Goal: Information Seeking & Learning: Learn about a topic

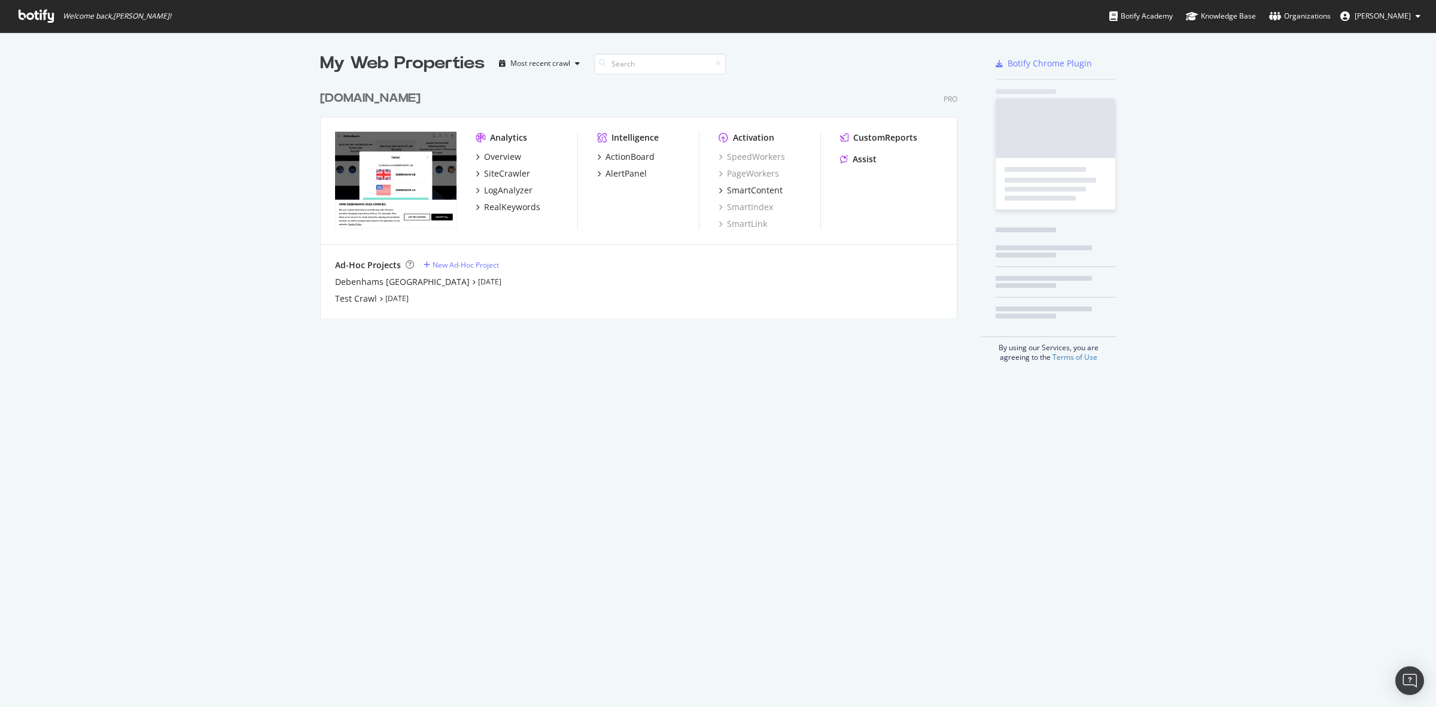
scroll to position [232, 635]
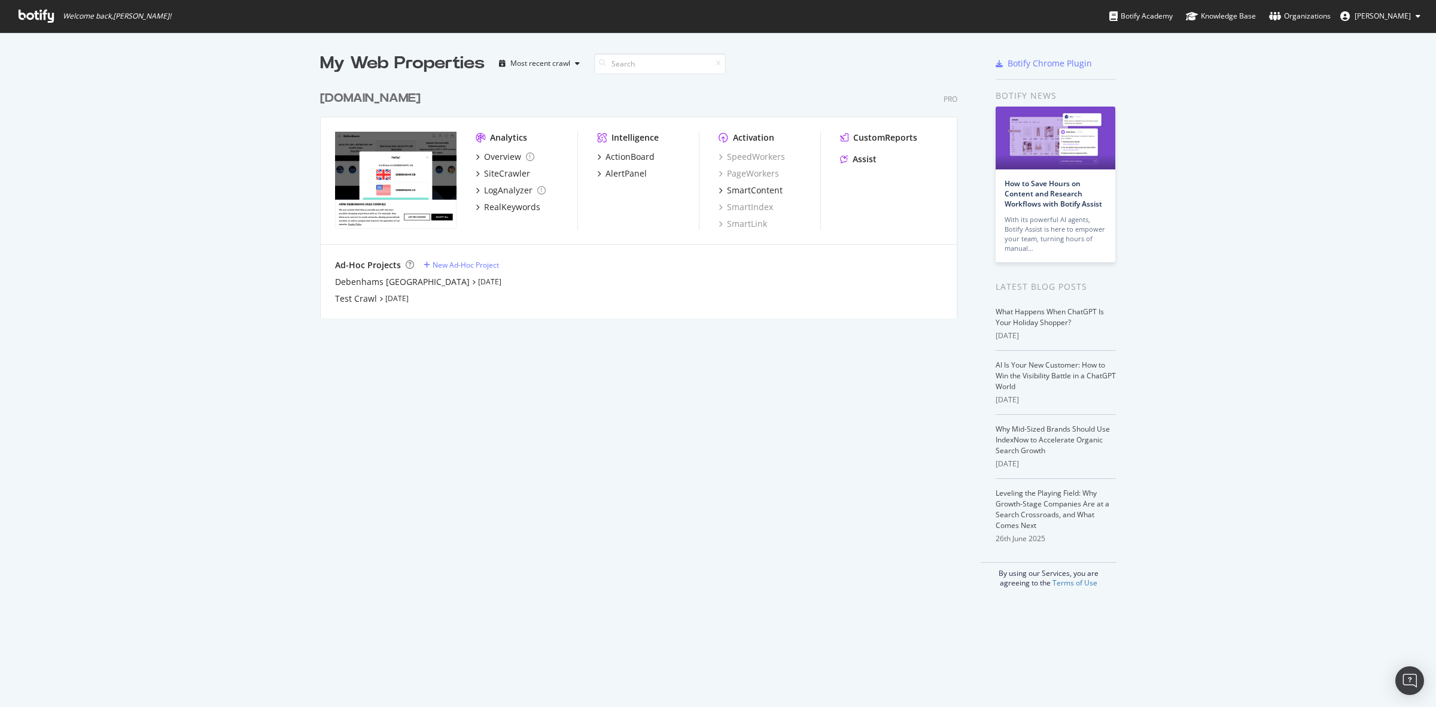
click at [395, 102] on div "[DOMAIN_NAME]" at bounding box center [370, 98] width 101 height 17
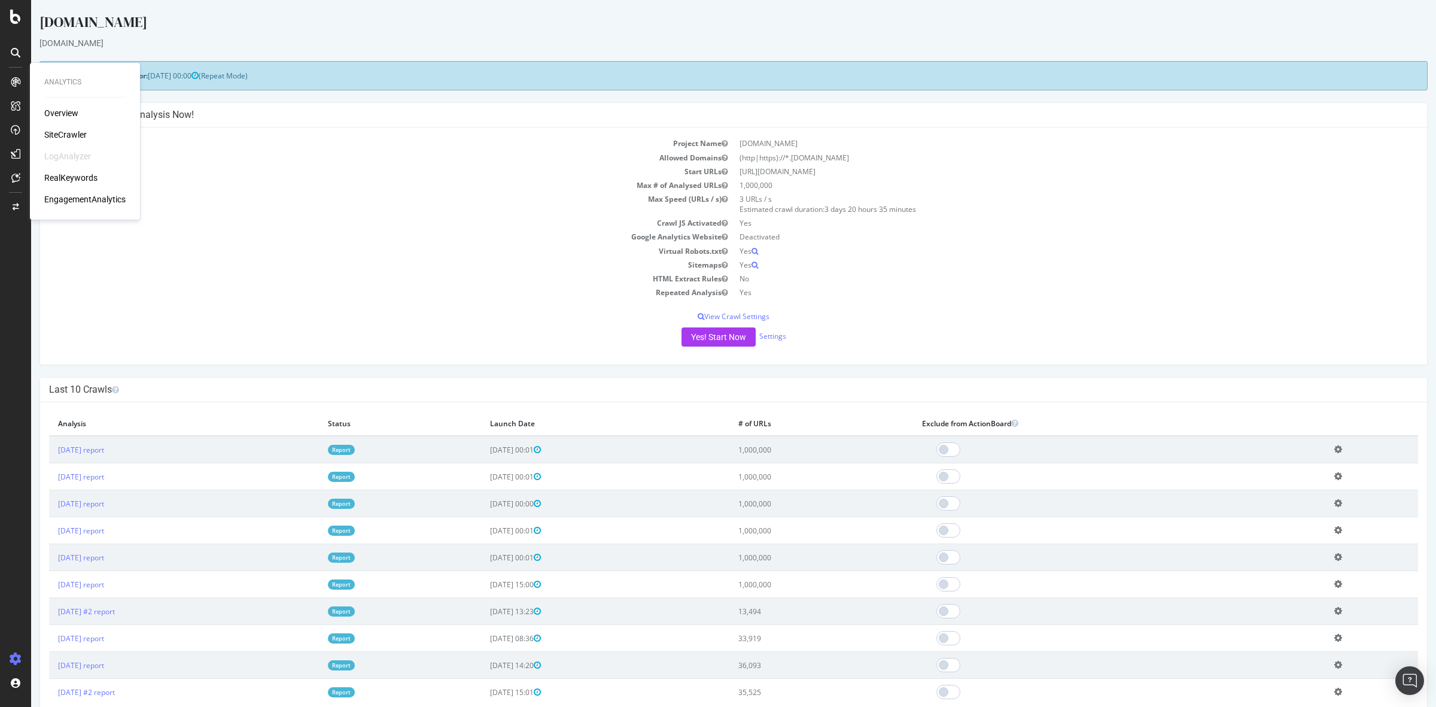
click at [63, 114] on div "Overview" at bounding box center [61, 113] width 34 height 12
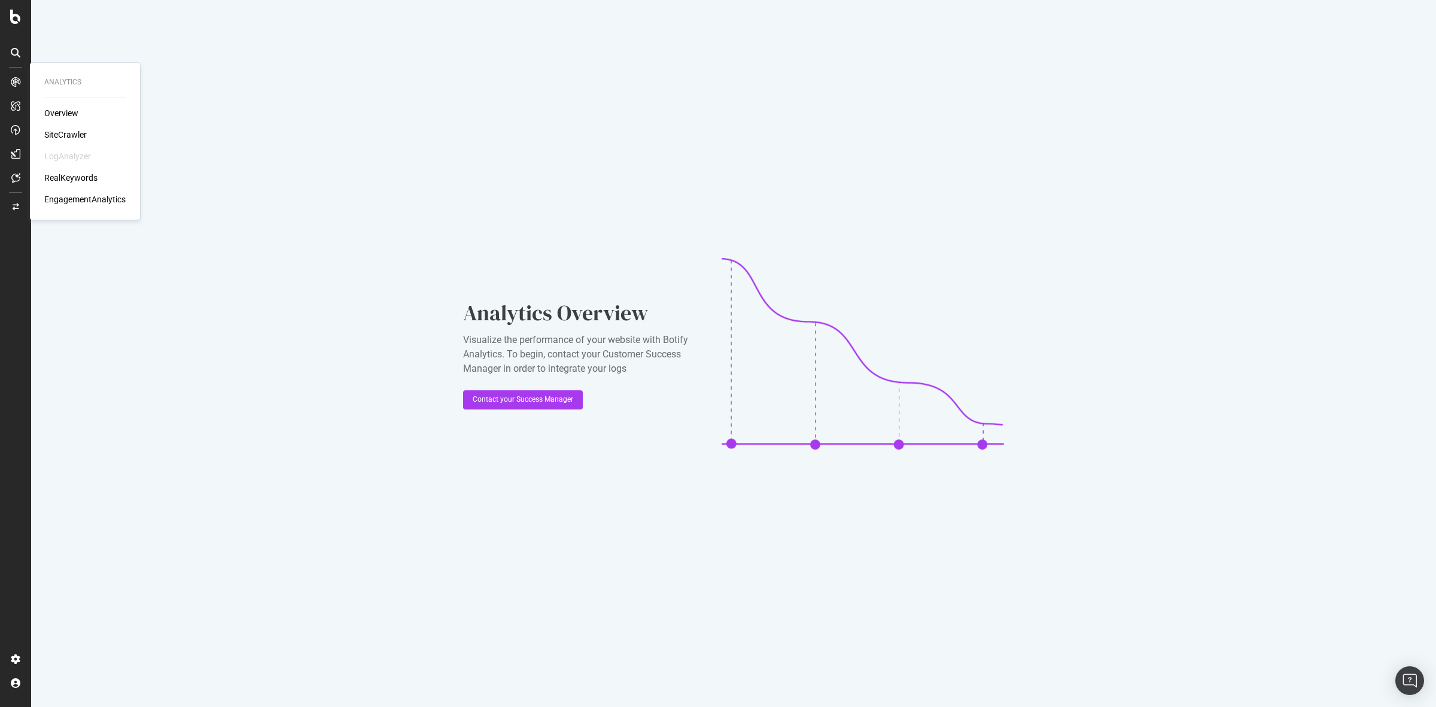
click at [69, 130] on div "SiteCrawler" at bounding box center [65, 135] width 42 height 12
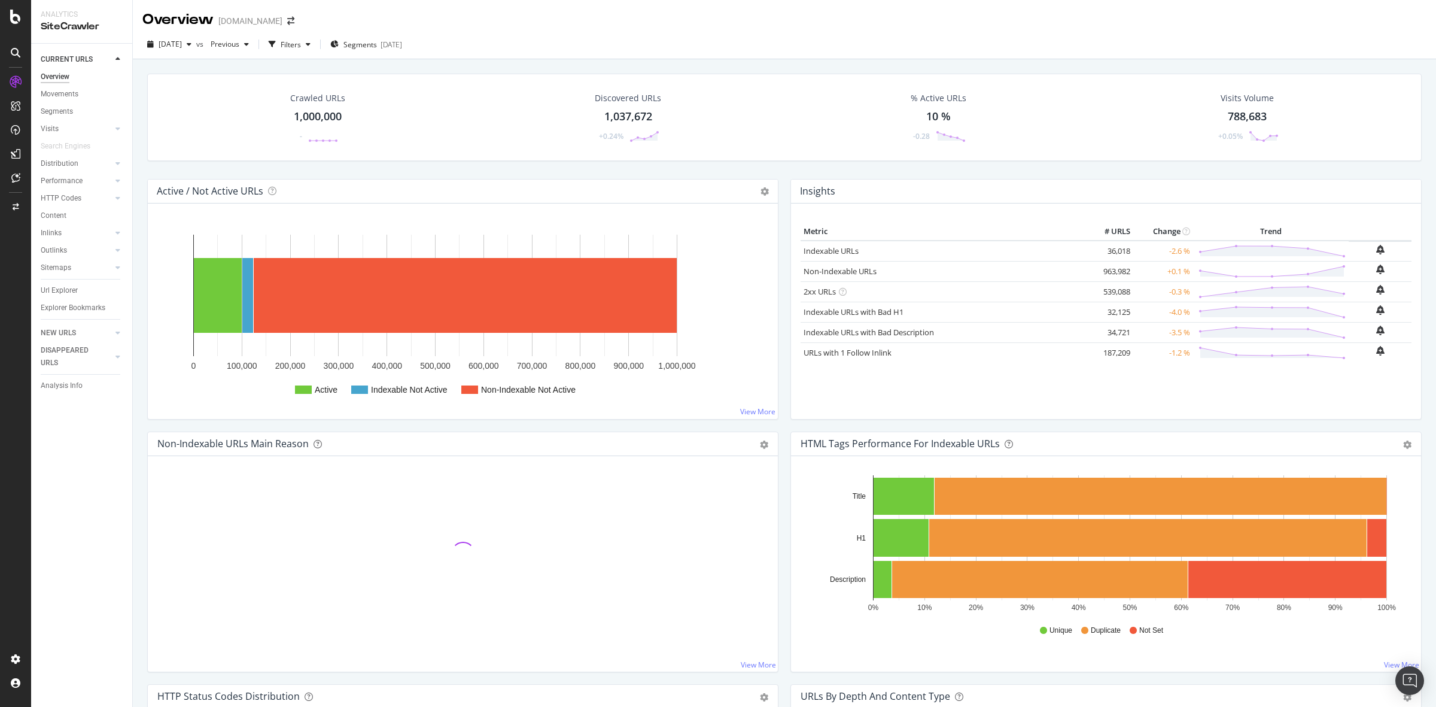
click at [323, 120] on div "1,000,000" at bounding box center [318, 117] width 48 height 16
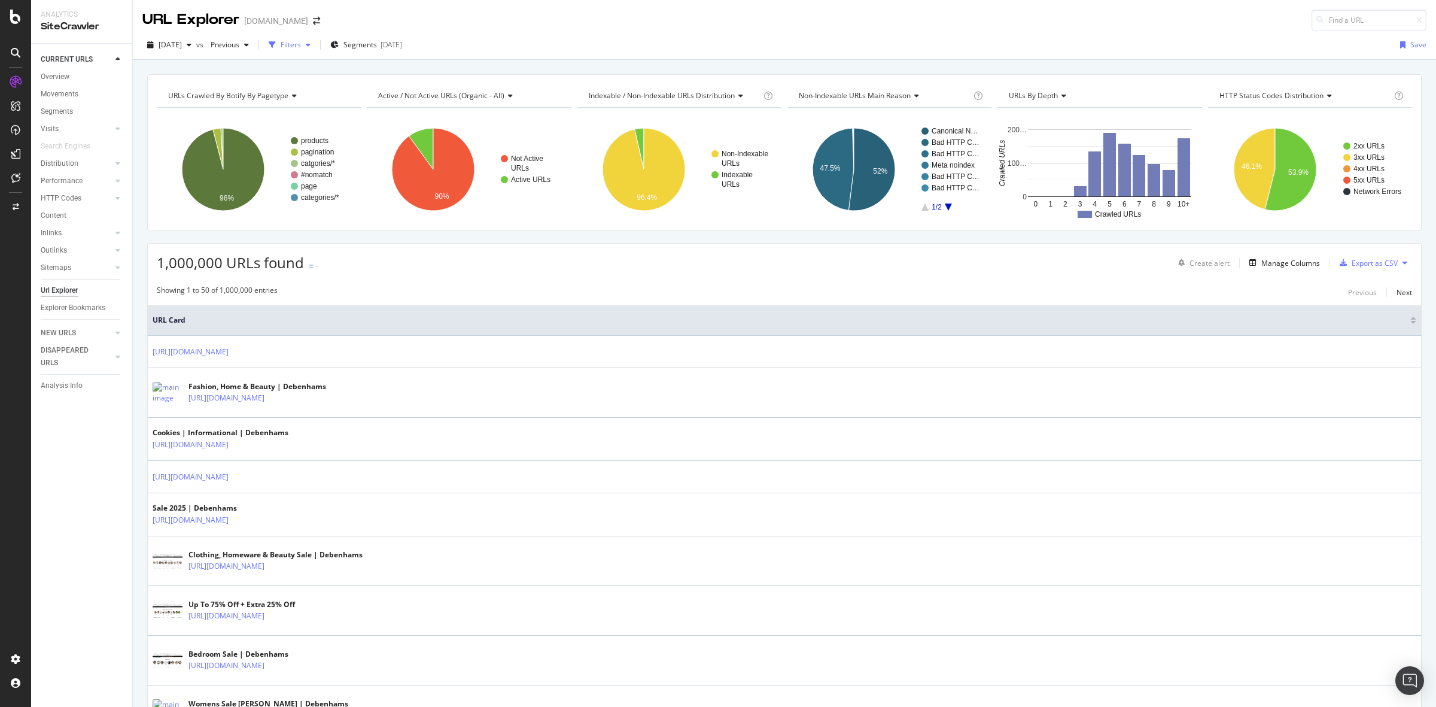
click at [315, 39] on div "Filters" at bounding box center [289, 45] width 51 height 18
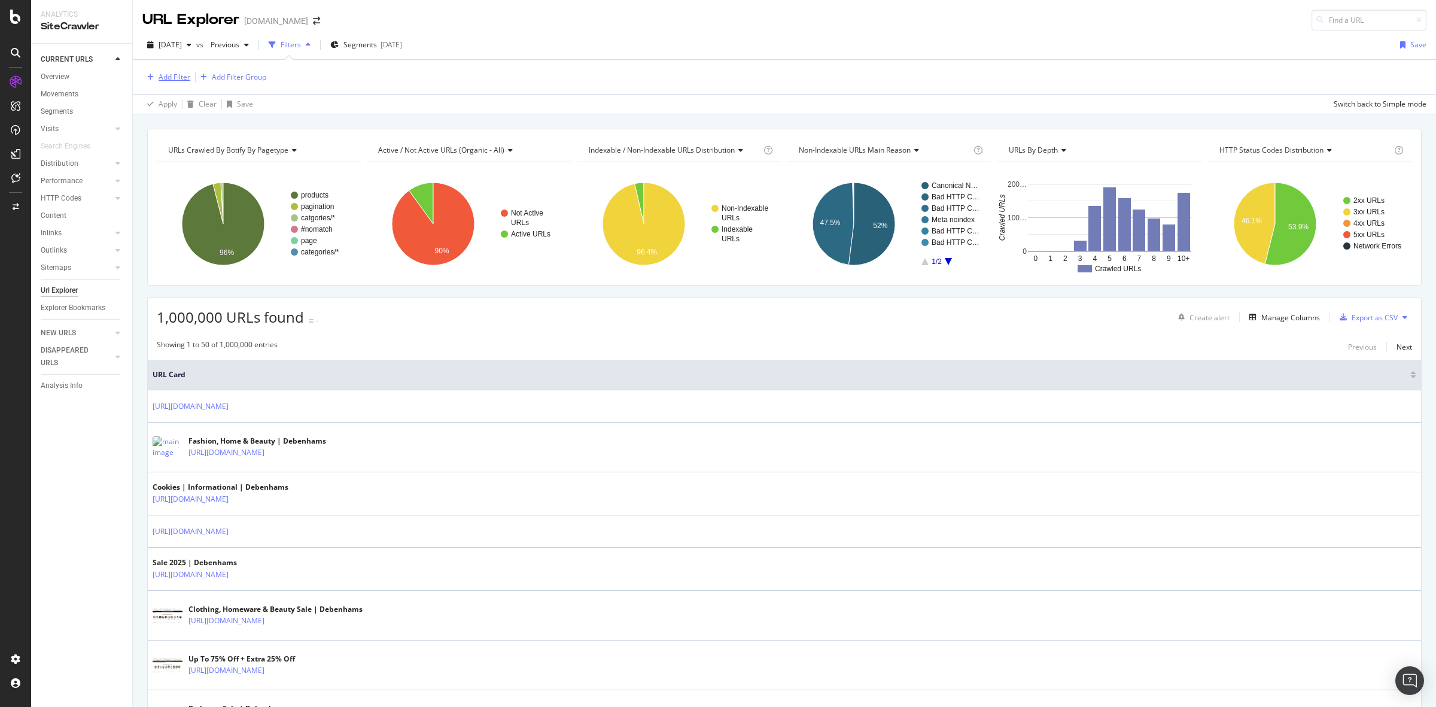
click at [165, 80] on div "Add Filter" at bounding box center [175, 77] width 32 height 10
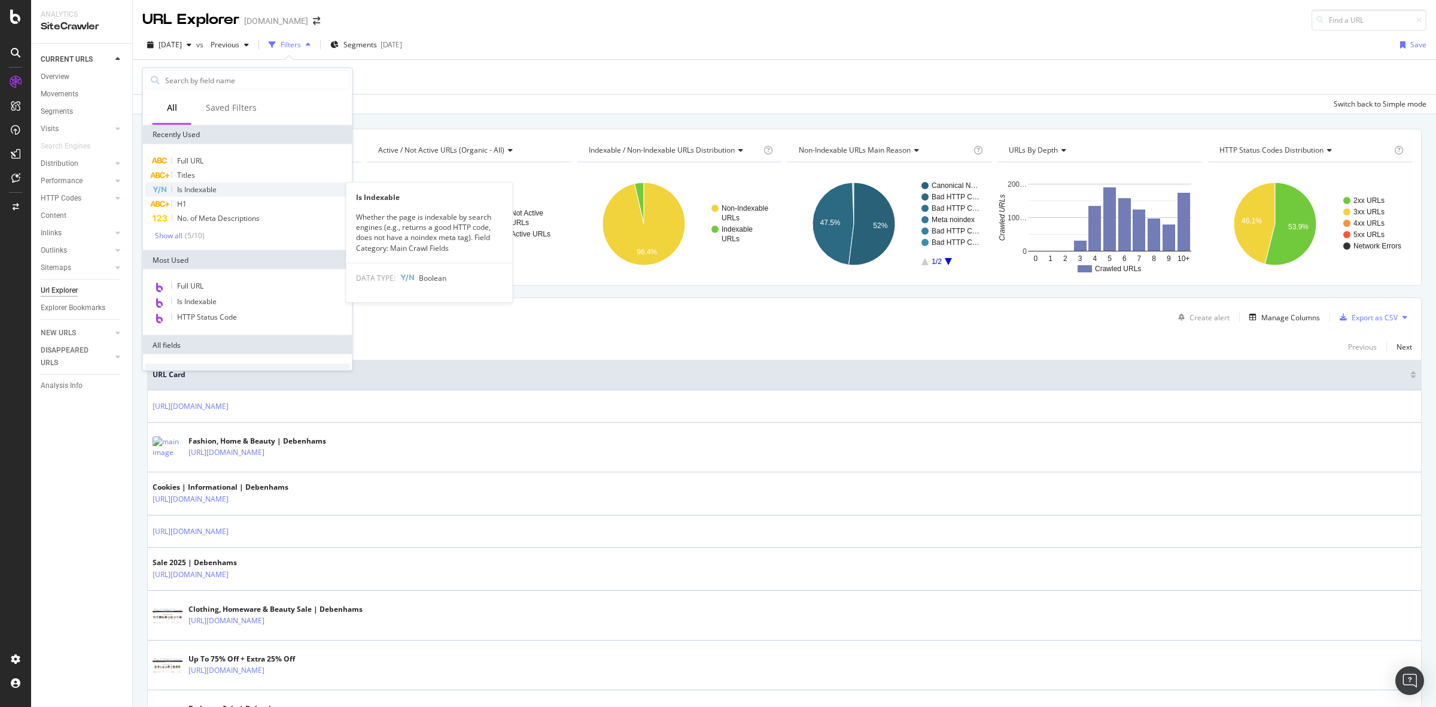
click at [211, 182] on div "Is Indexable" at bounding box center [247, 189] width 205 height 14
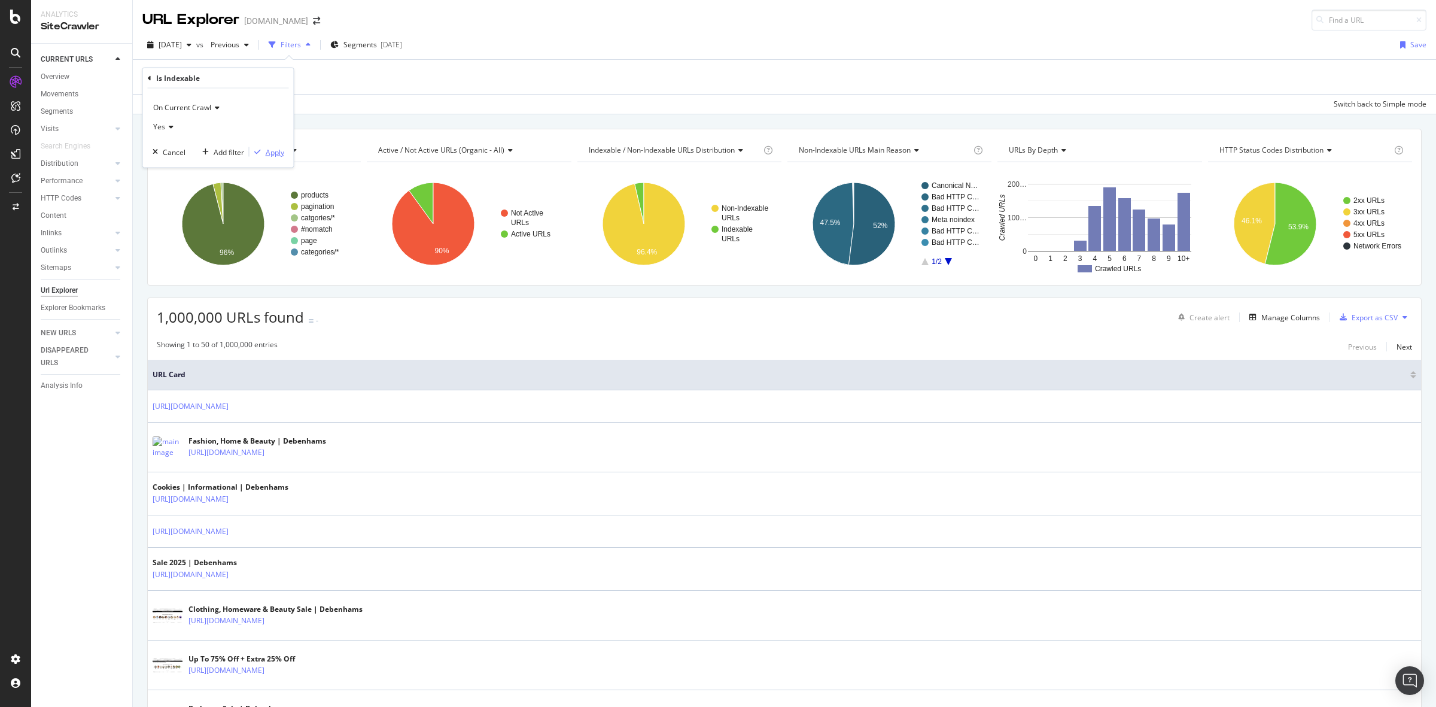
click at [282, 150] on div "Apply" at bounding box center [275, 152] width 19 height 10
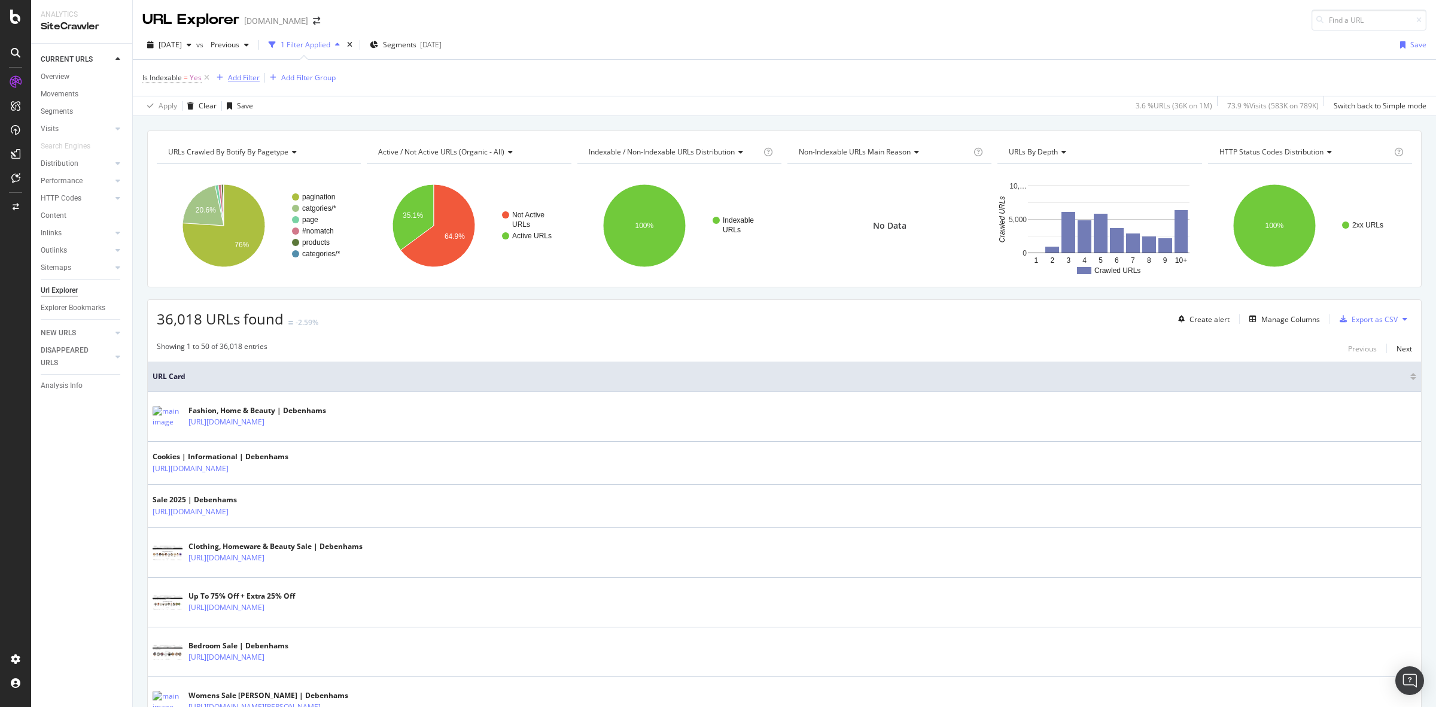
click at [251, 75] on div "Add Filter" at bounding box center [244, 77] width 32 height 10
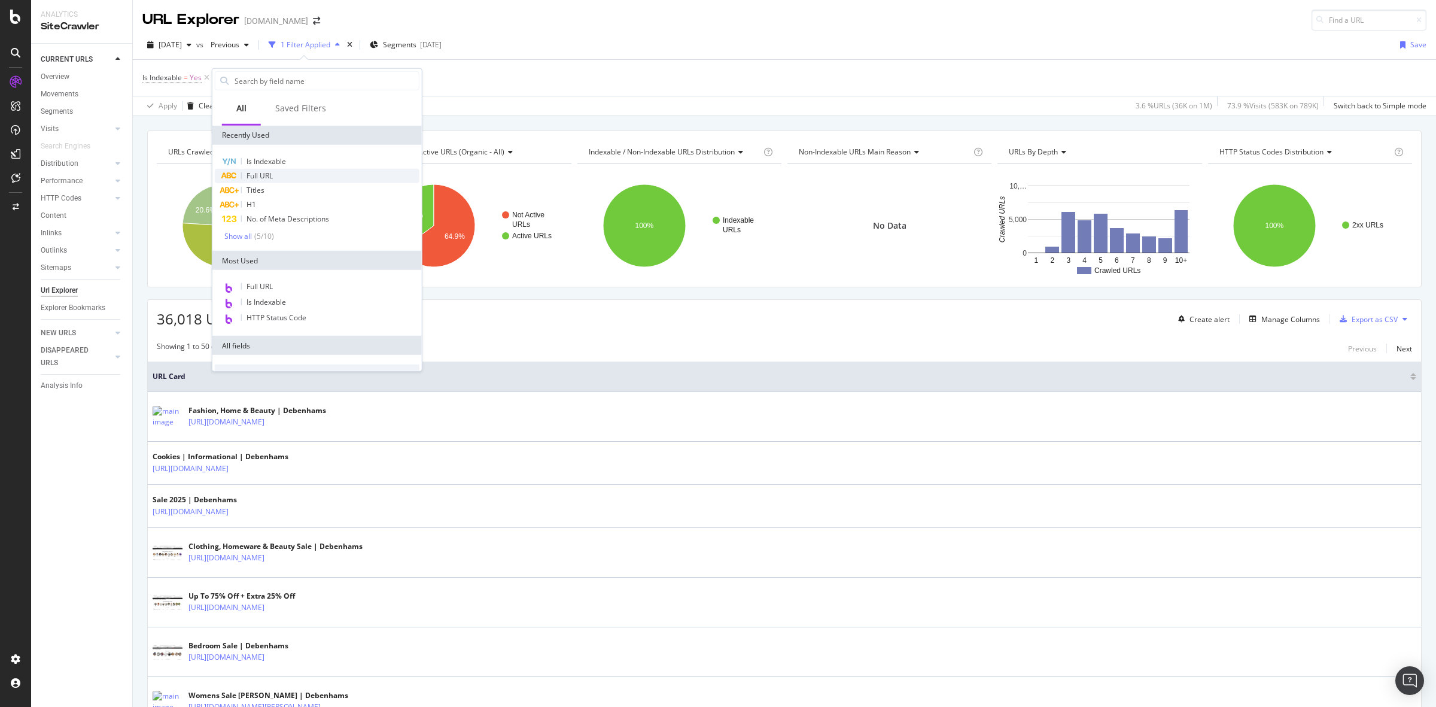
click at [391, 174] on div "Full URL" at bounding box center [317, 176] width 205 height 14
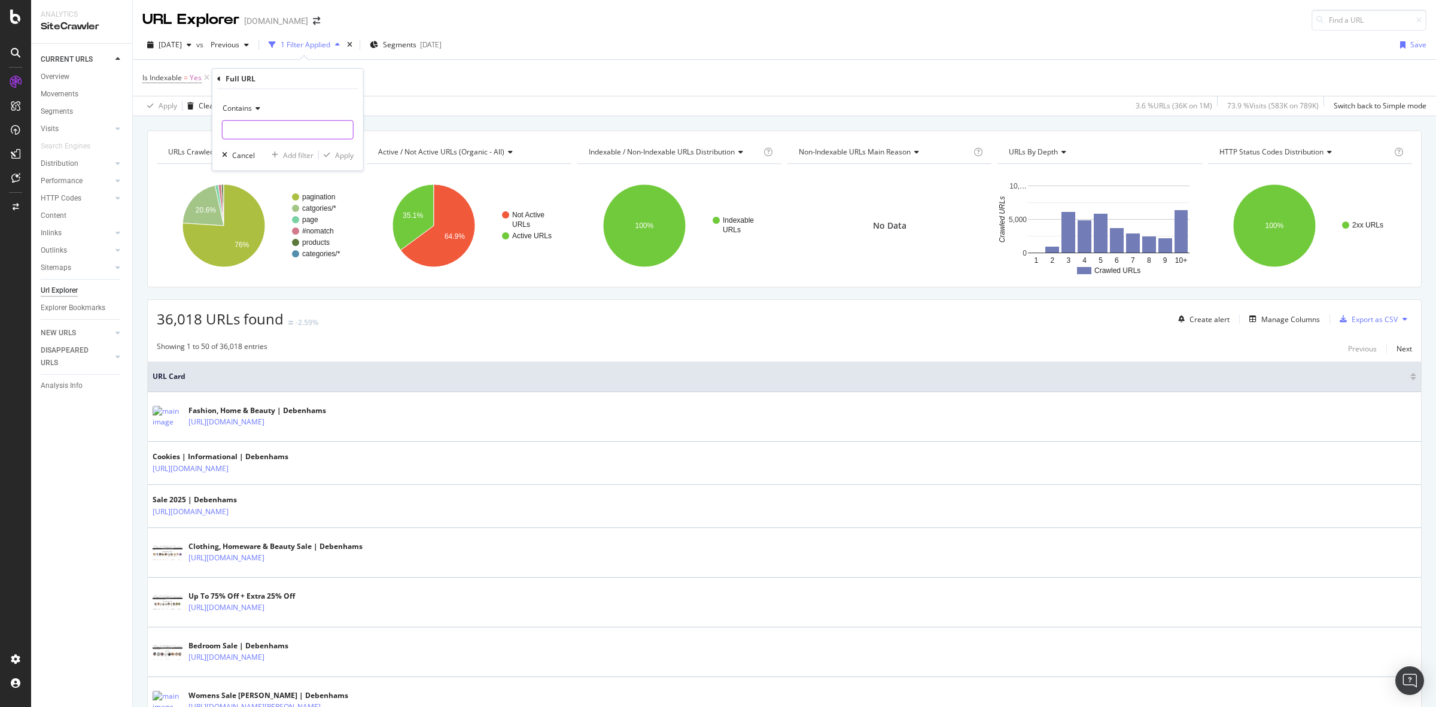
click at [284, 127] on input "text" at bounding box center [288, 129] width 130 height 19
type input "mens"
click at [253, 114] on div "Contains" at bounding box center [288, 108] width 132 height 19
click at [268, 225] on div "Contains" at bounding box center [289, 226] width 128 height 16
click at [339, 156] on div "Apply" at bounding box center [344, 155] width 19 height 10
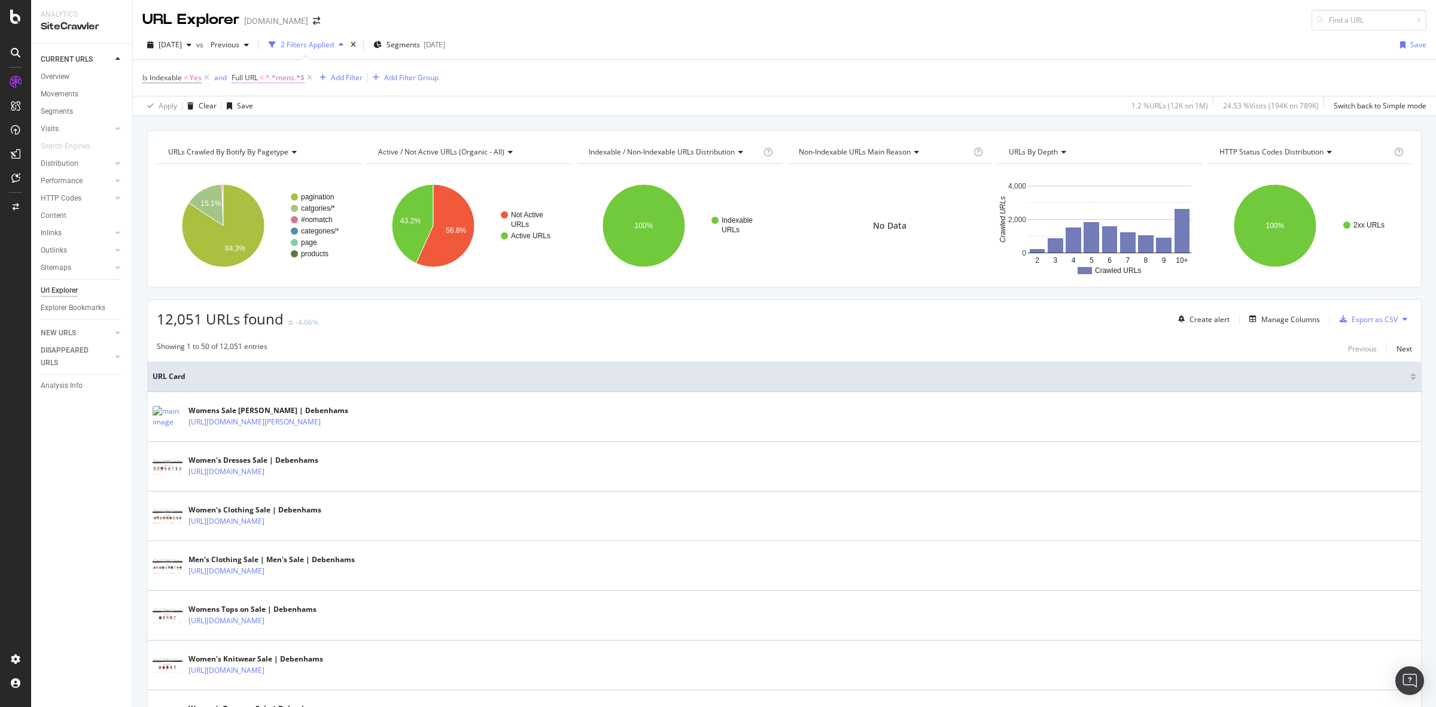
click at [259, 74] on span "Full URL = ^.*mens.*$" at bounding box center [268, 77] width 73 height 11
click at [238, 77] on icon at bounding box center [240, 76] width 4 height 7
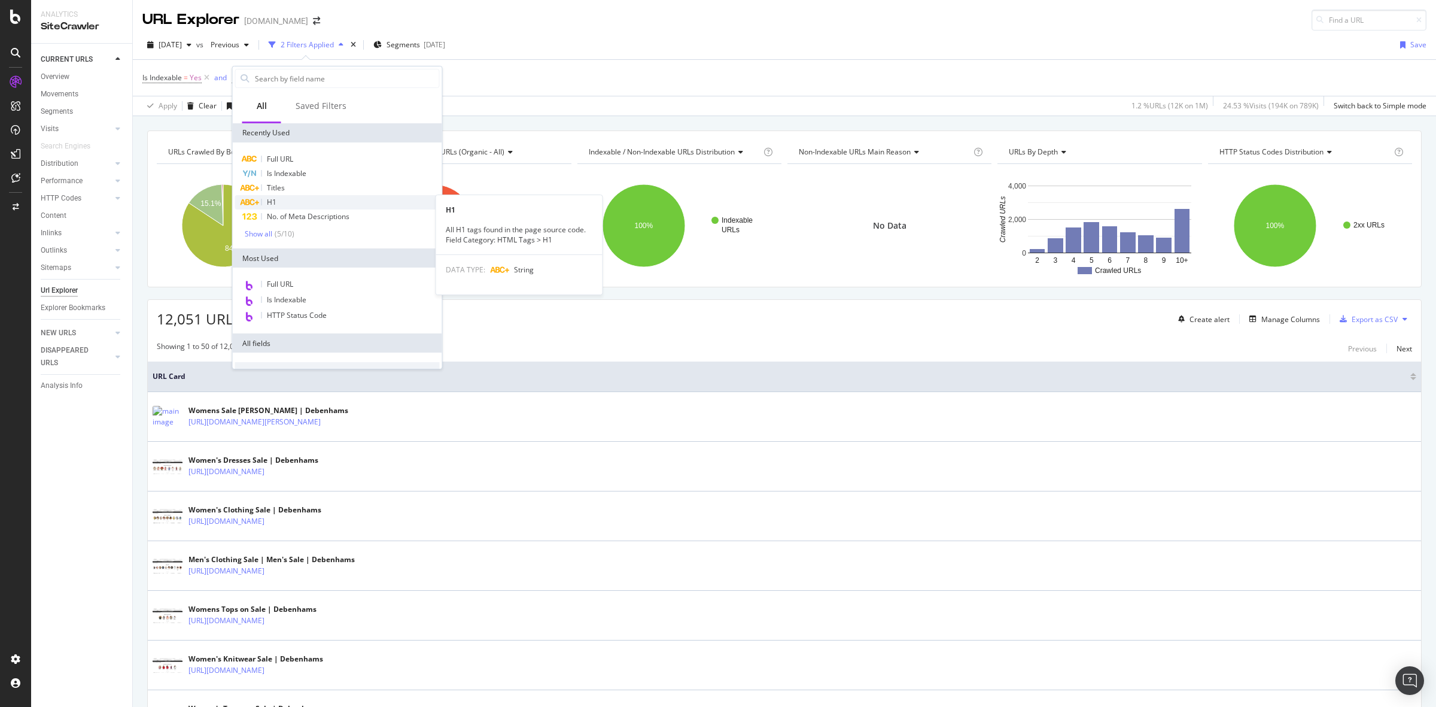
click at [309, 196] on div "H1" at bounding box center [337, 202] width 205 height 14
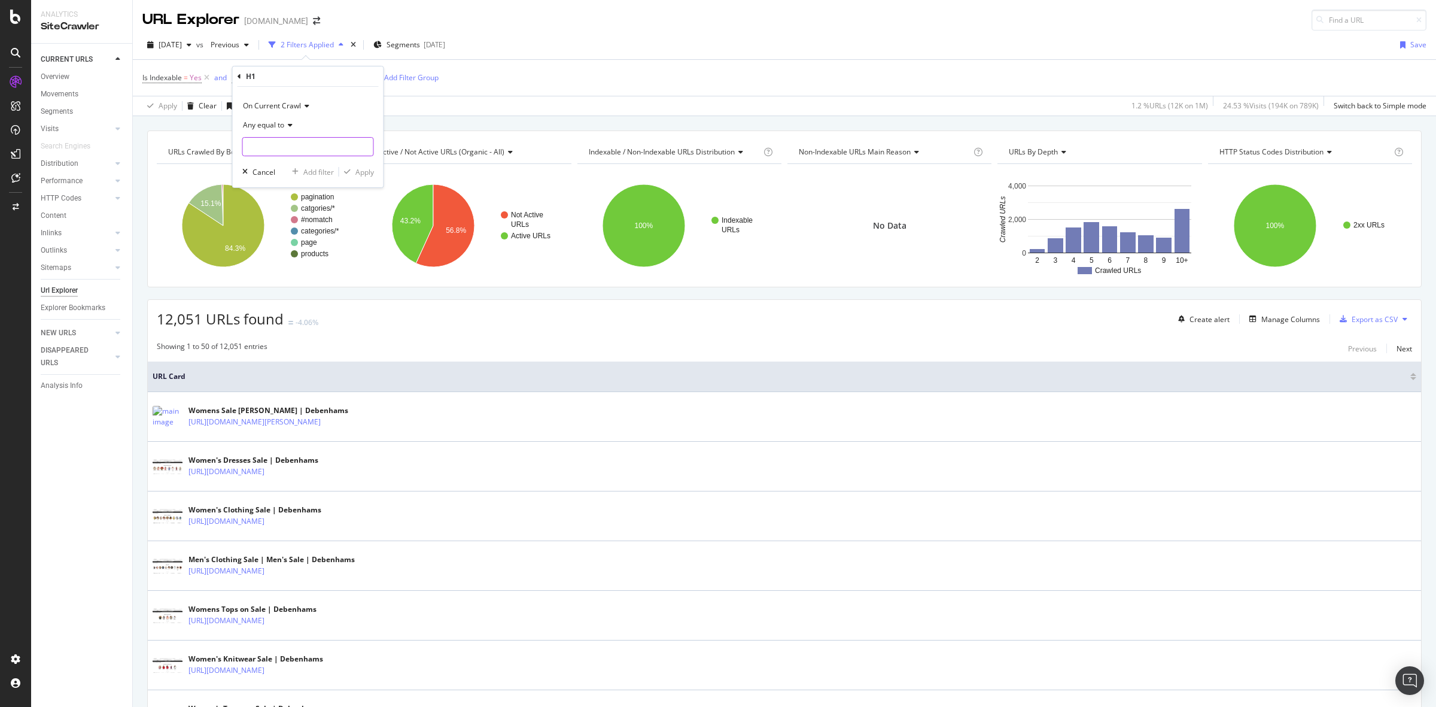
click at [289, 147] on input "text" at bounding box center [308, 146] width 130 height 19
type input "mens"
click at [360, 174] on div "Apply" at bounding box center [364, 172] width 19 height 10
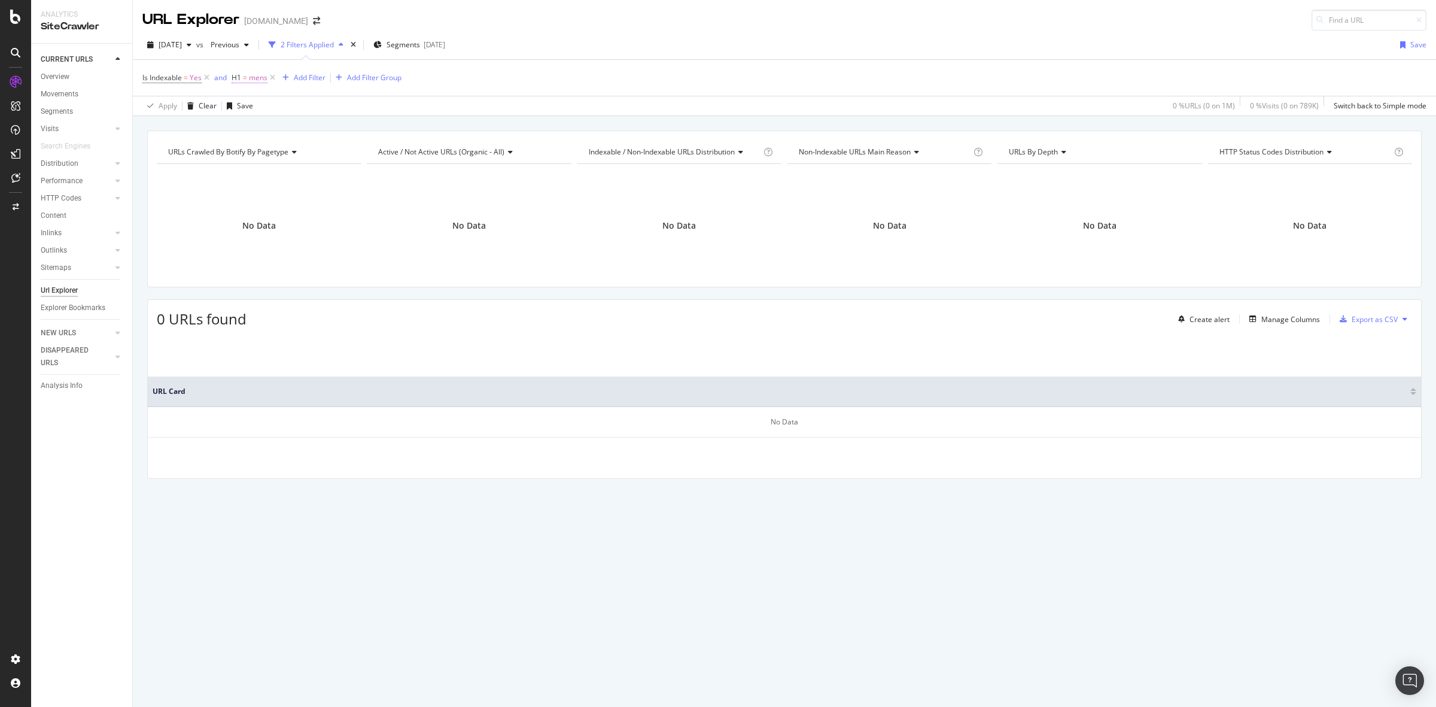
click at [249, 77] on span "mens" at bounding box center [258, 77] width 19 height 17
click at [252, 145] on input "mens" at bounding box center [299, 146] width 113 height 19
click at [256, 148] on input "mens" at bounding box center [299, 146] width 113 height 19
type input "Mens"
click at [351, 169] on div "button" at bounding box center [347, 171] width 16 height 7
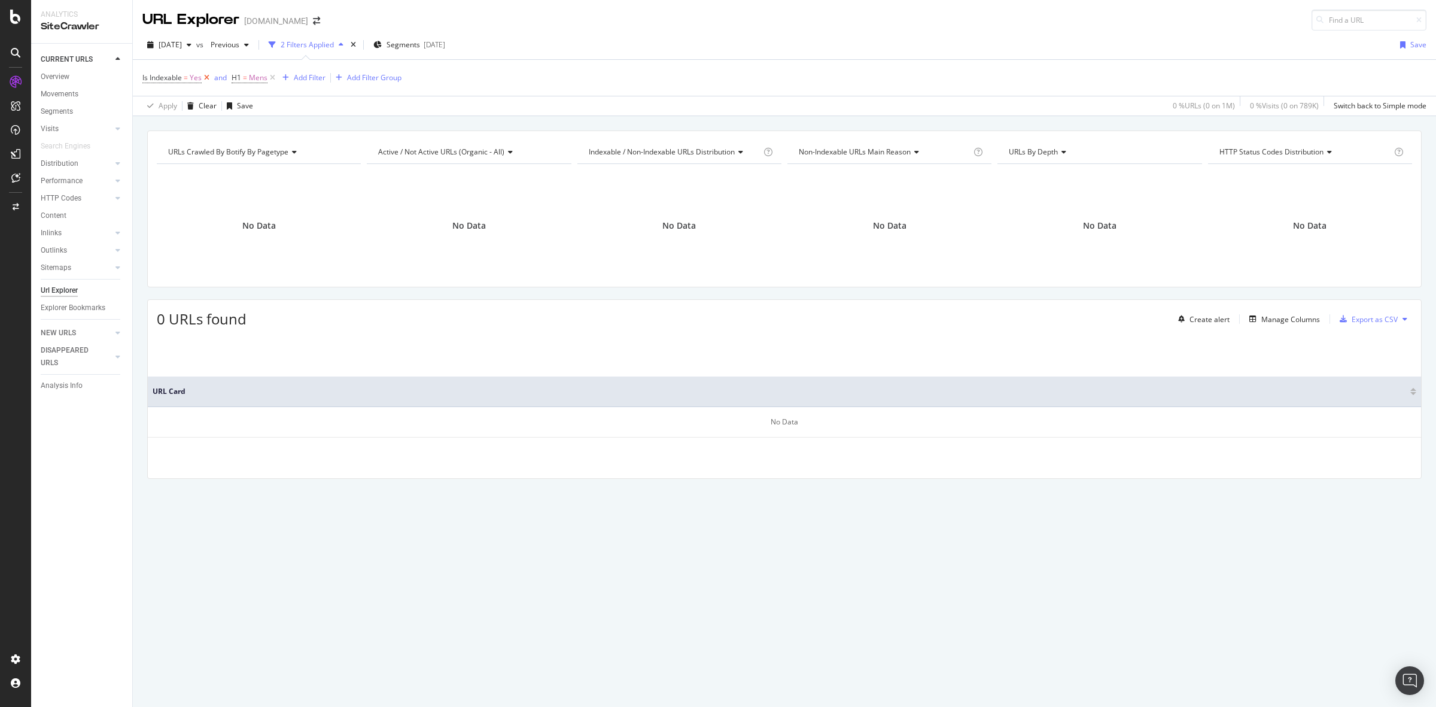
click at [208, 80] on icon at bounding box center [207, 78] width 10 height 12
click at [163, 78] on span "Mens" at bounding box center [169, 77] width 19 height 17
click at [192, 126] on span "Any equal to" at bounding box center [173, 125] width 41 height 10
click at [204, 237] on div "Any contains" at bounding box center [220, 243] width 128 height 16
click at [268, 177] on div "Apply" at bounding box center [275, 172] width 19 height 10
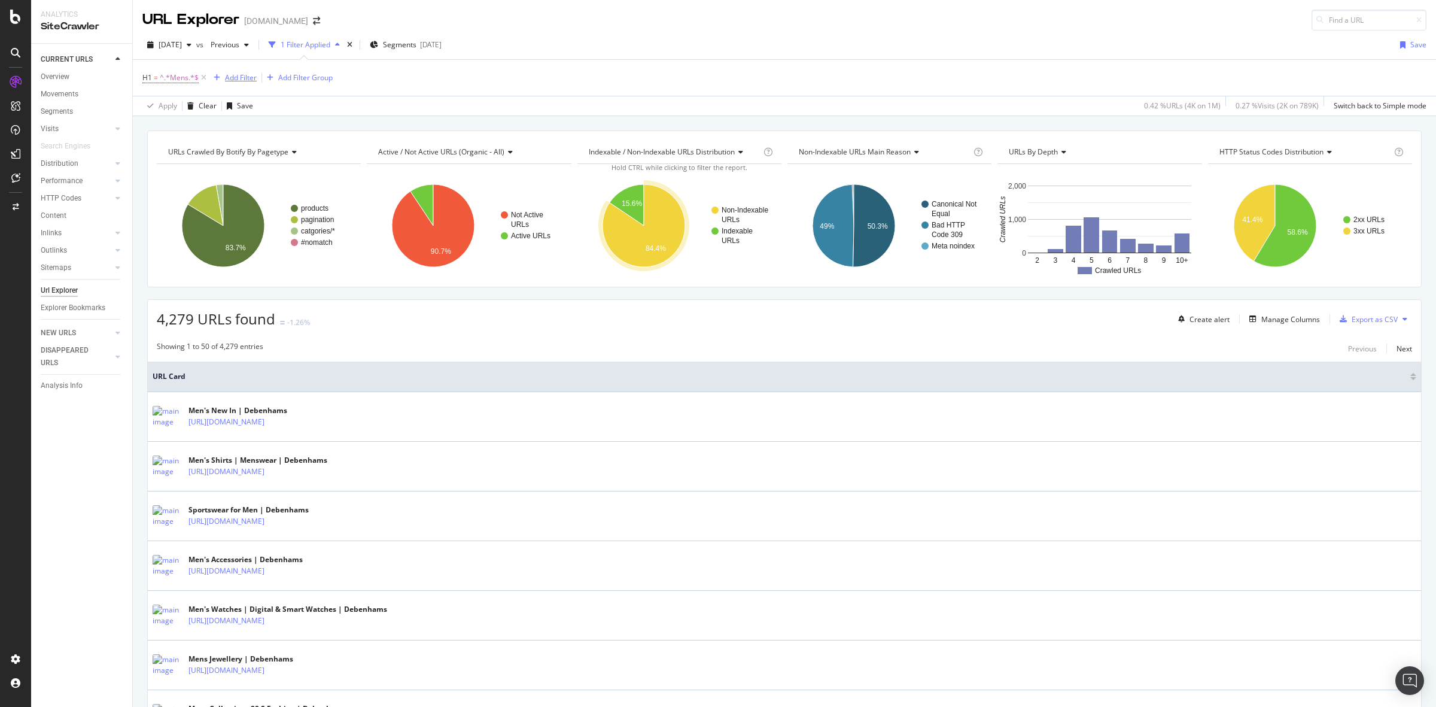
click at [242, 84] on div "Add Filter" at bounding box center [233, 77] width 48 height 13
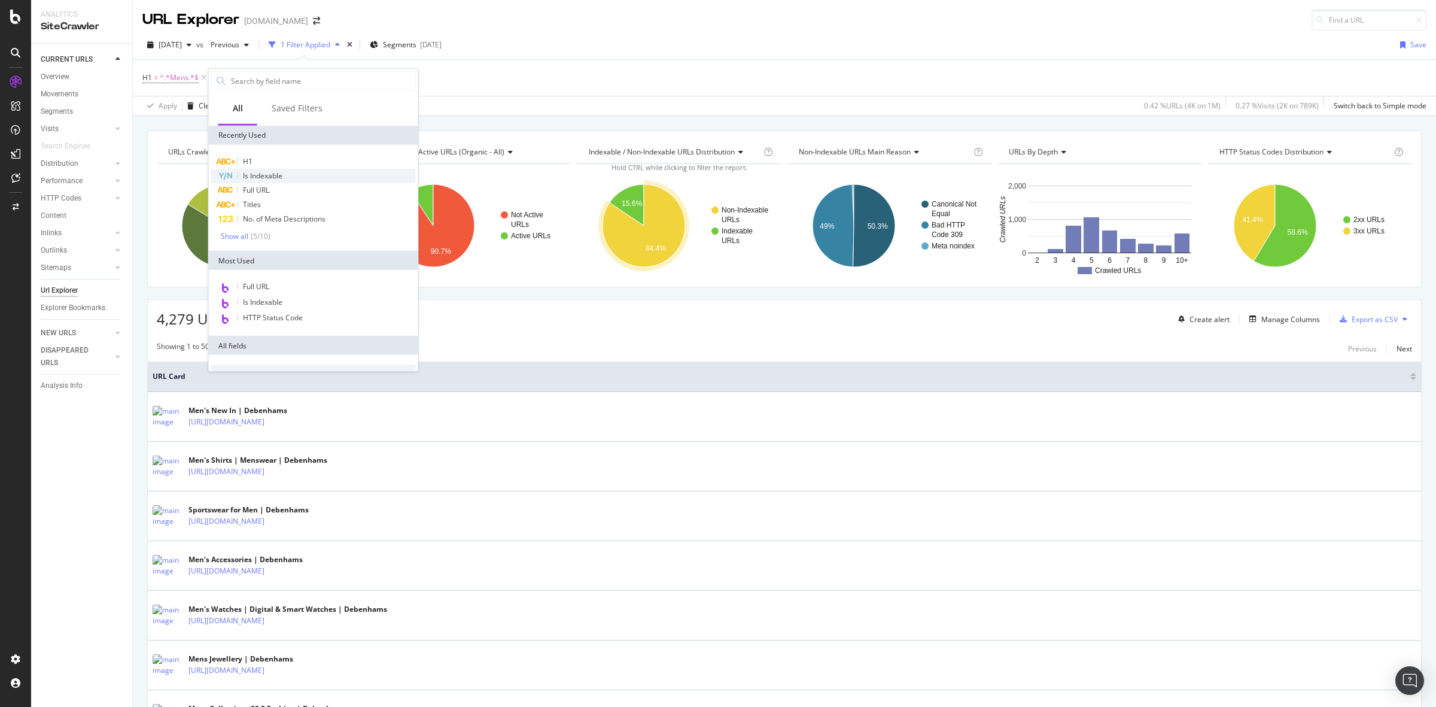
click at [302, 175] on div "Is Indexable" at bounding box center [313, 176] width 205 height 14
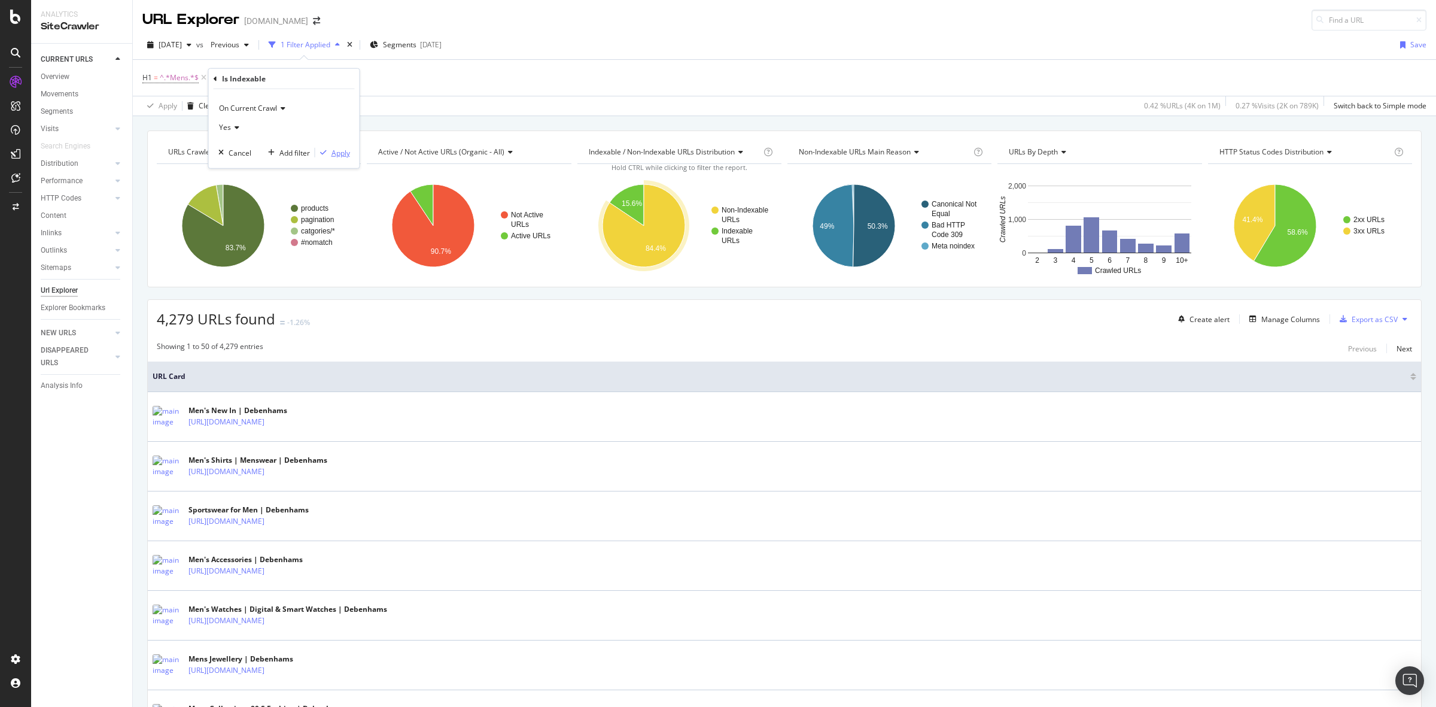
click at [344, 153] on div "Apply" at bounding box center [340, 152] width 19 height 10
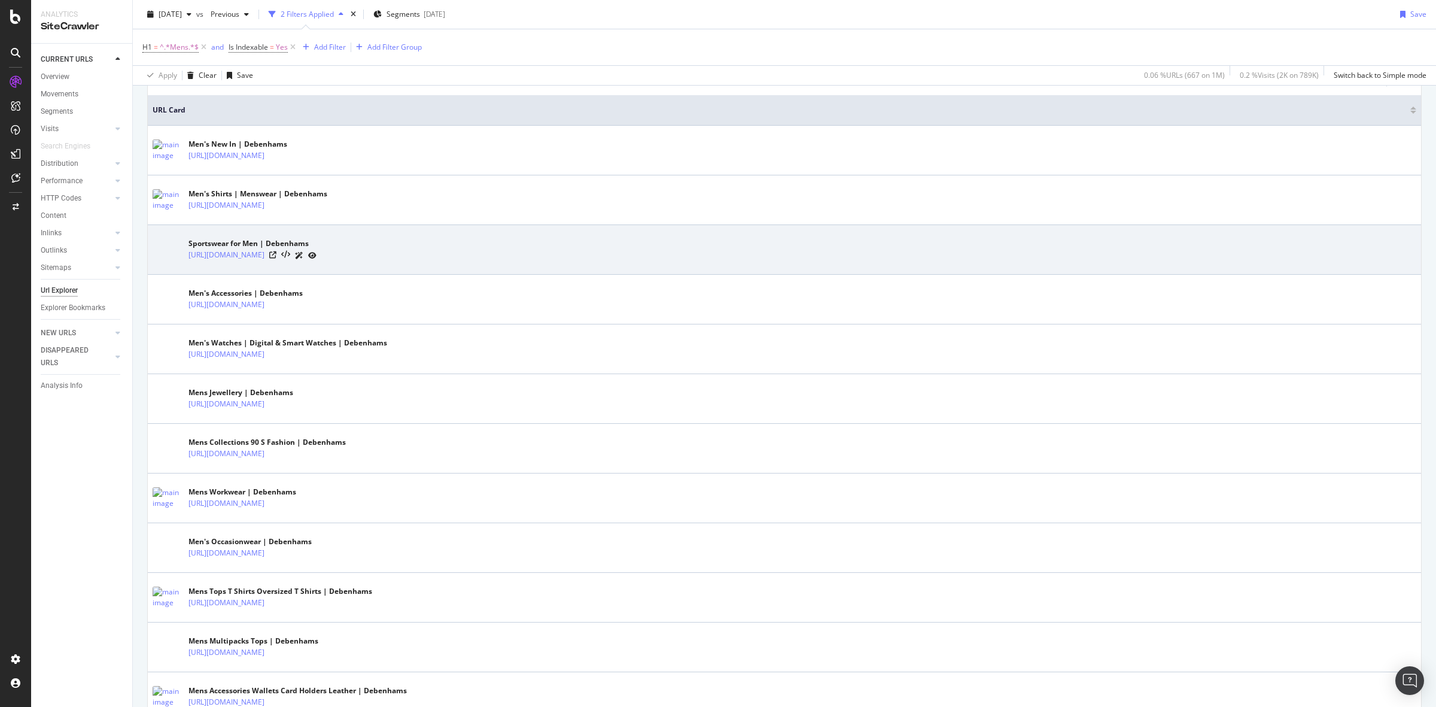
scroll to position [75, 0]
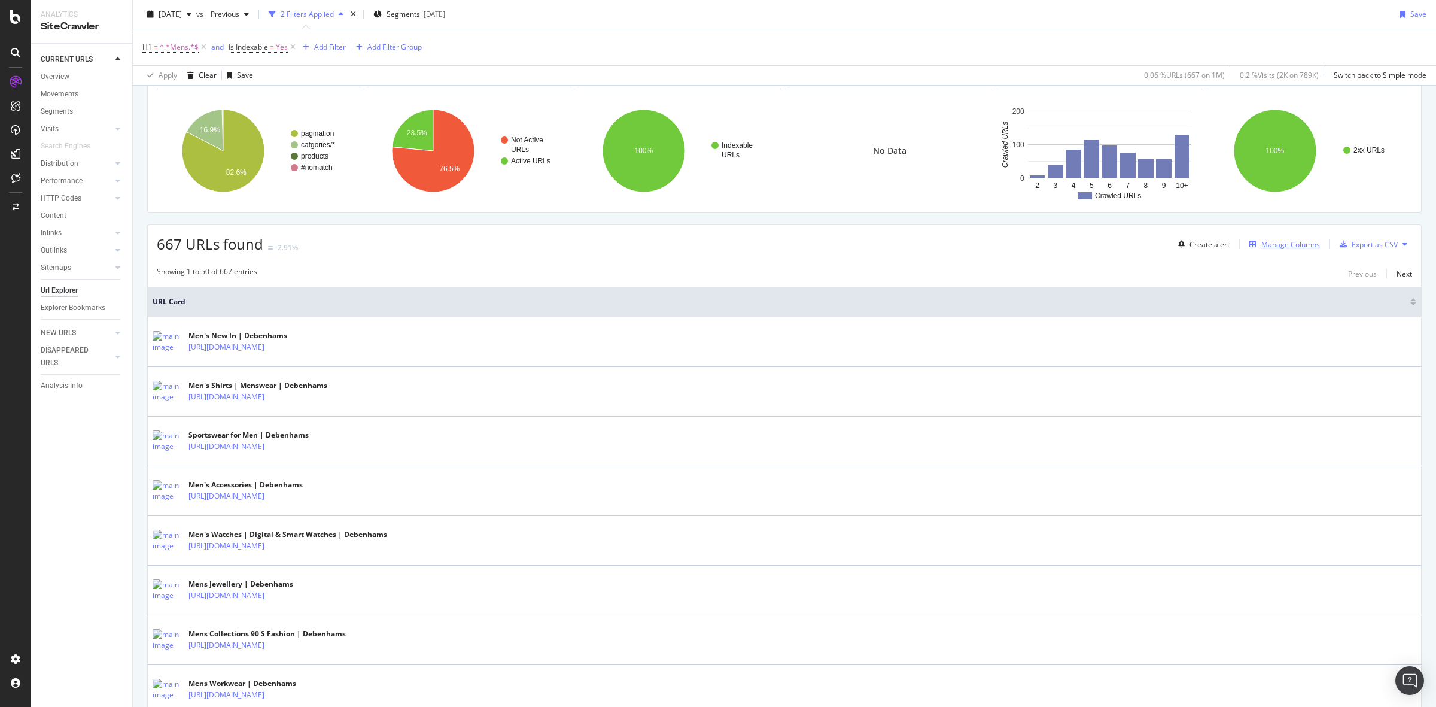
click at [1277, 247] on div "Manage Columns" at bounding box center [1290, 244] width 59 height 10
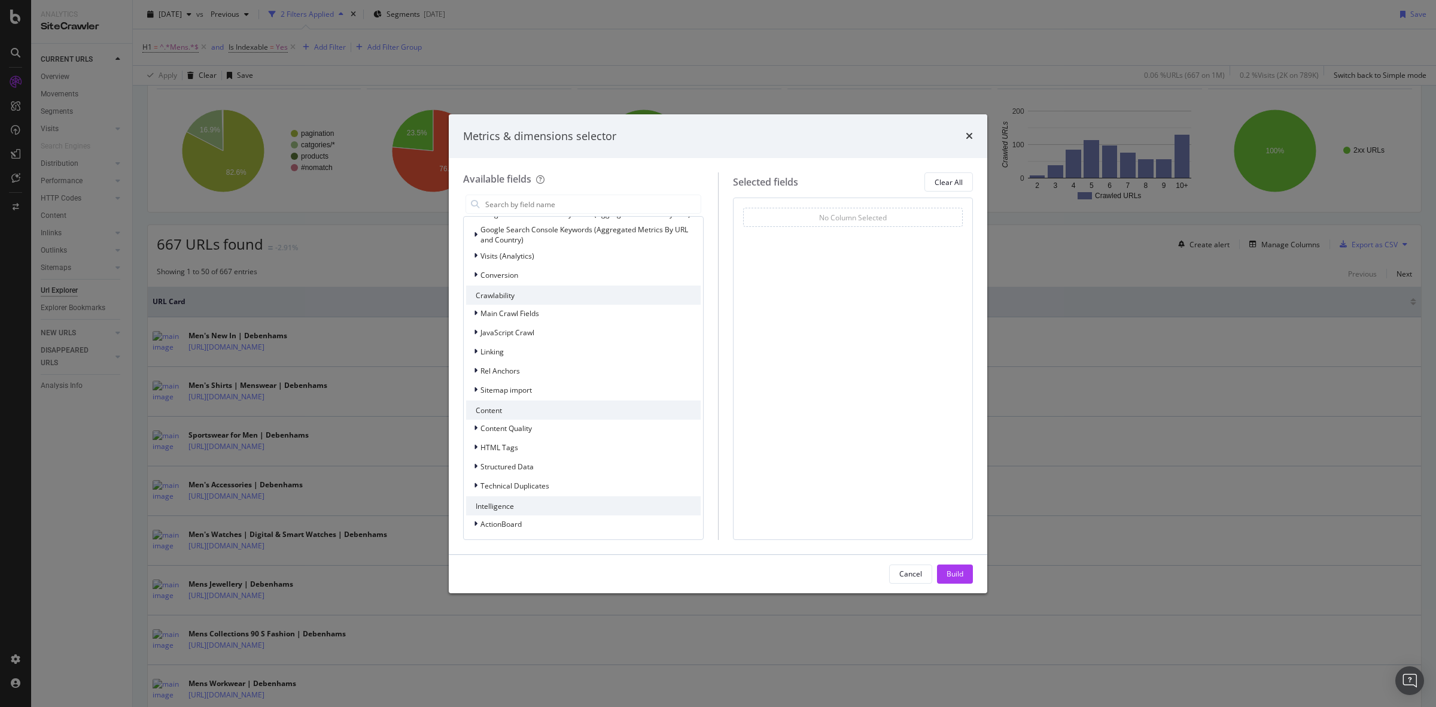
scroll to position [236, 0]
click at [601, 439] on div "HTML Tags" at bounding box center [583, 444] width 235 height 17
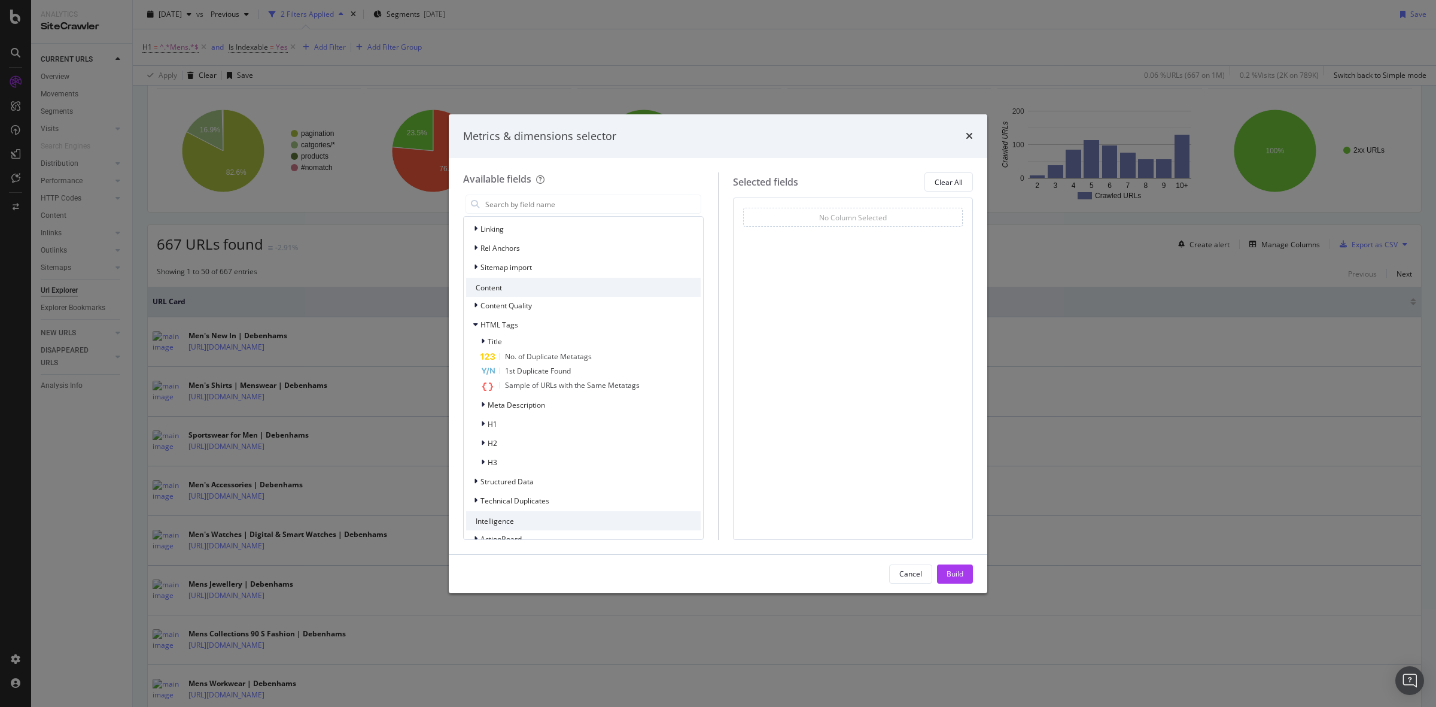
scroll to position [363, 0]
click at [561, 415] on div "H1" at bounding box center [583, 416] width 235 height 17
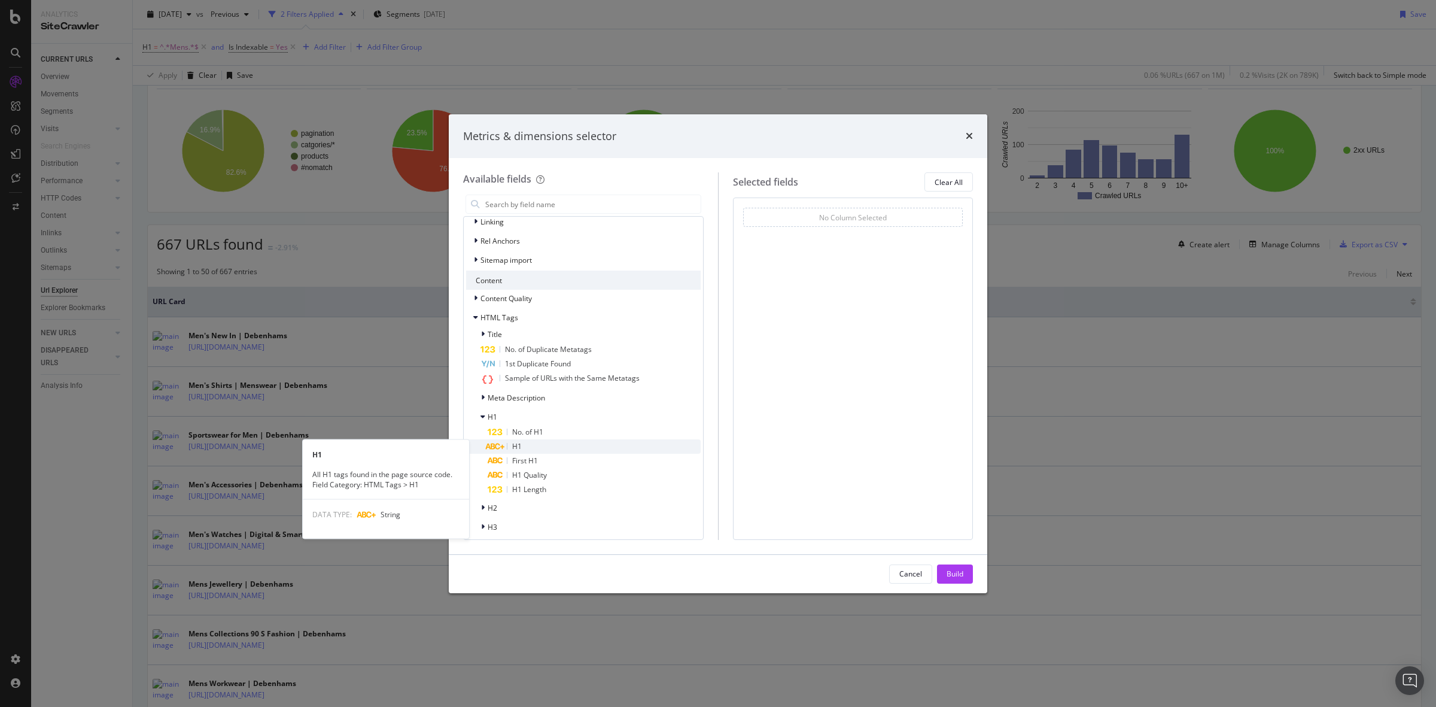
click at [558, 447] on div "H1" at bounding box center [594, 446] width 213 height 14
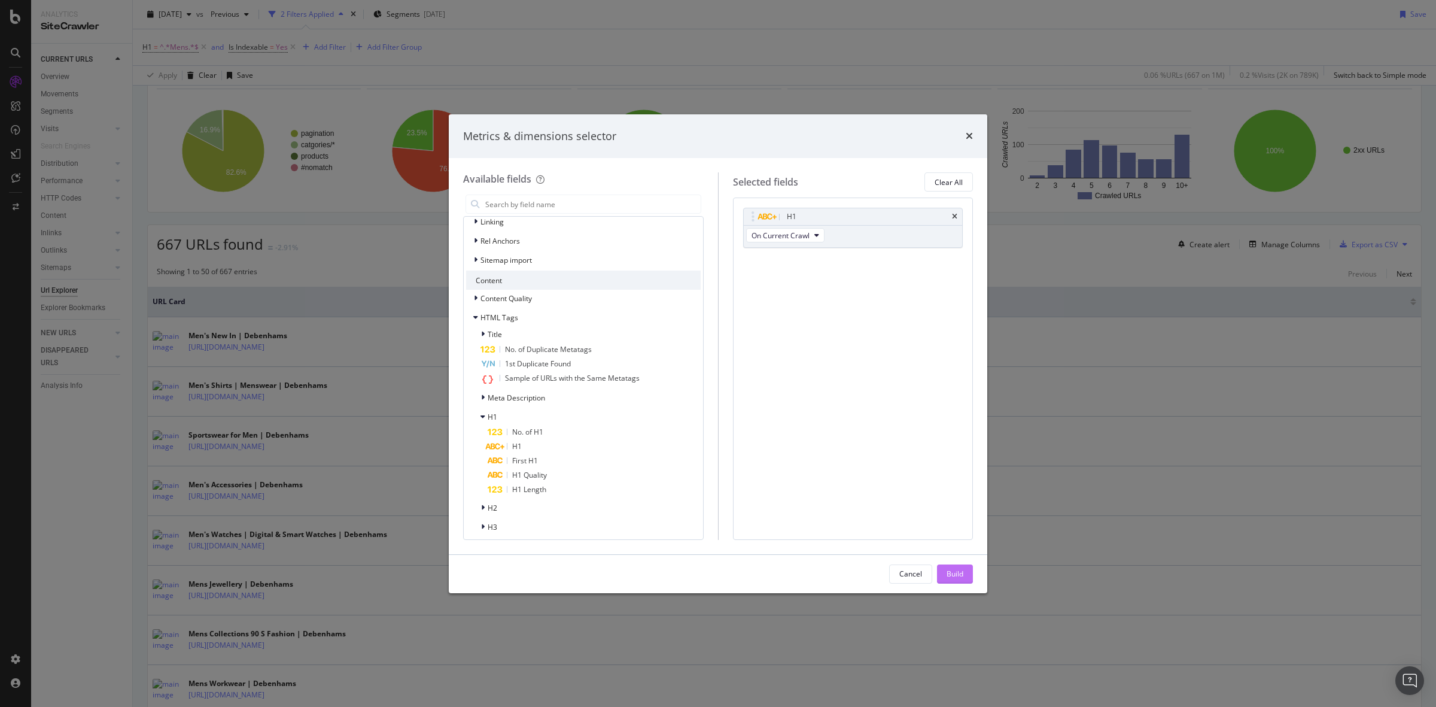
click at [962, 578] on div "Build" at bounding box center [955, 573] width 17 height 10
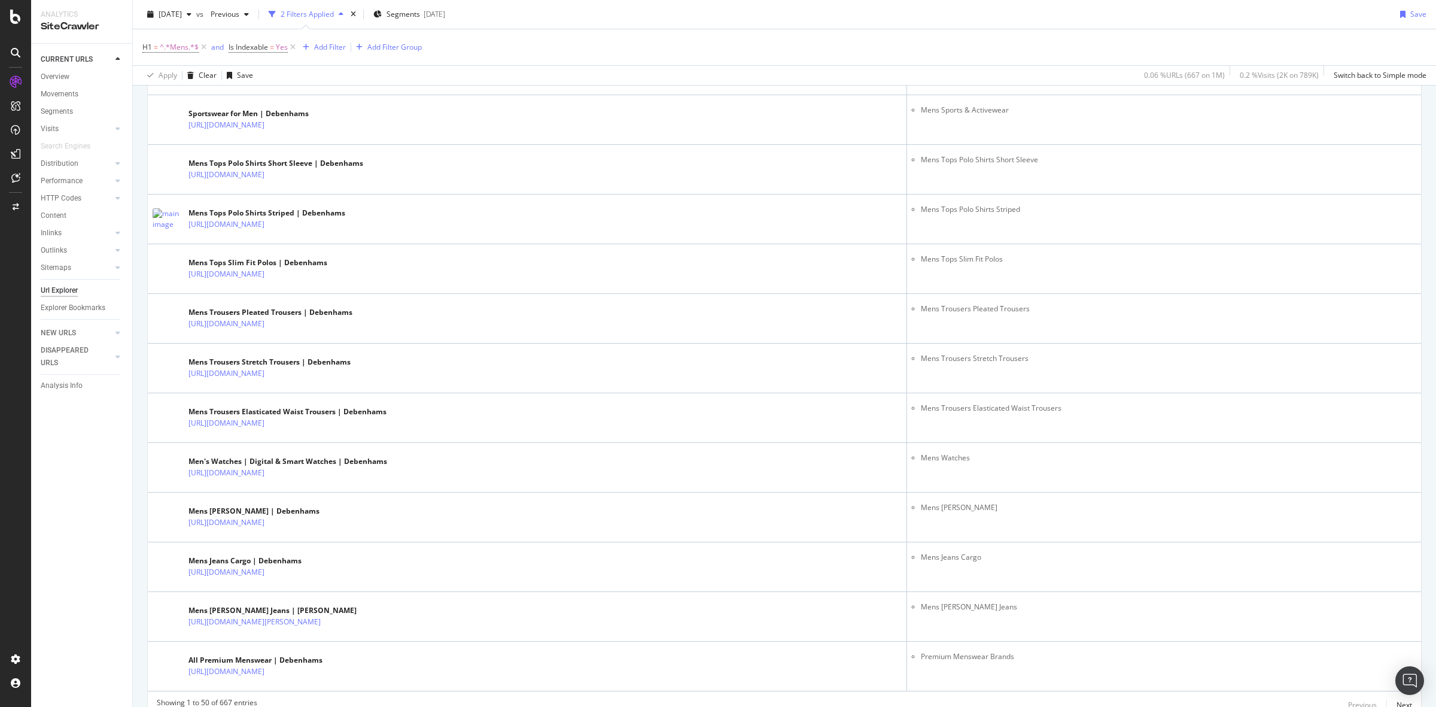
scroll to position [2244, 0]
